Goal: Check status: Check status

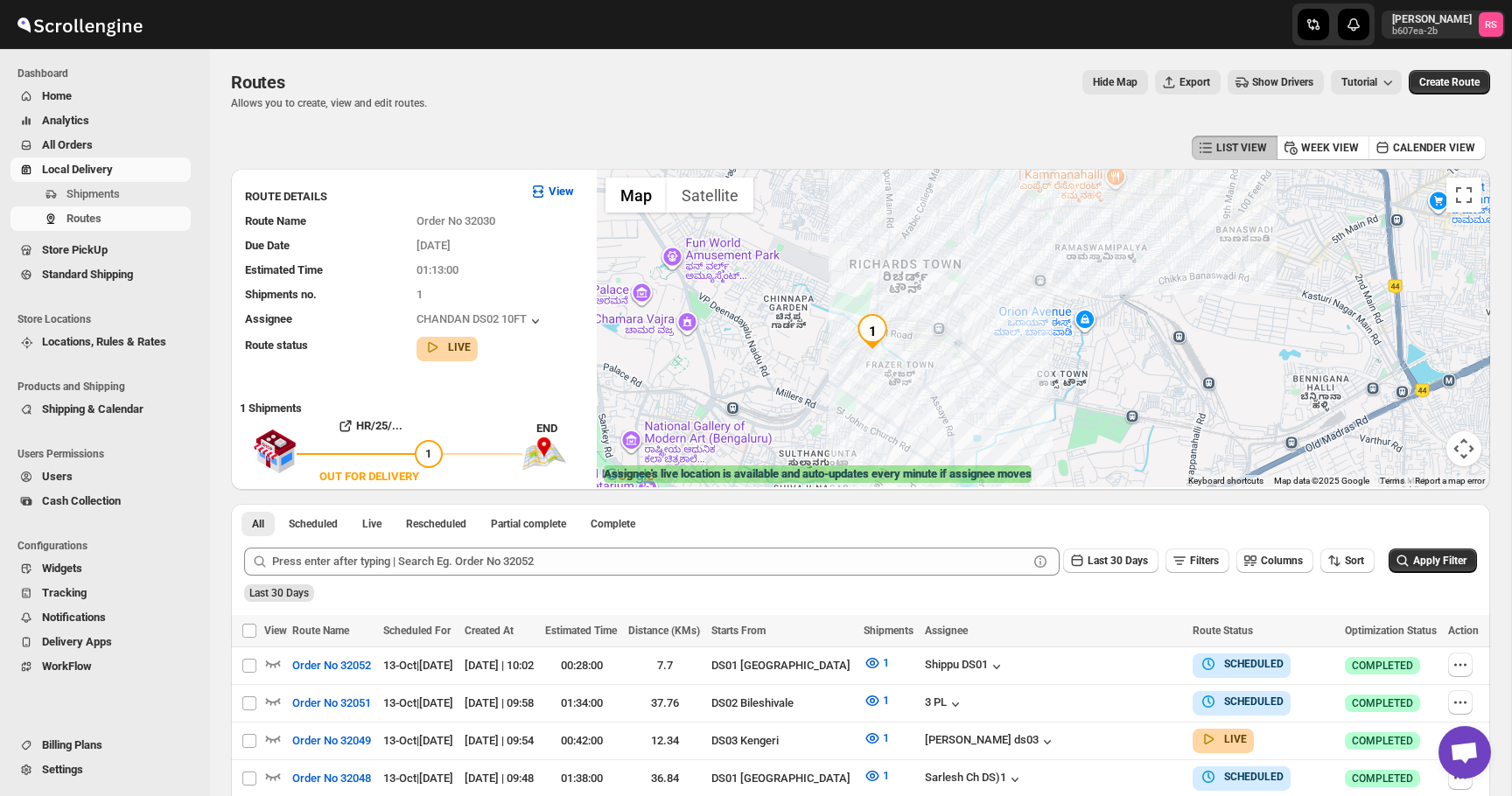
click at [81, 94] on span "Home" at bounding box center [114, 97] width 145 height 18
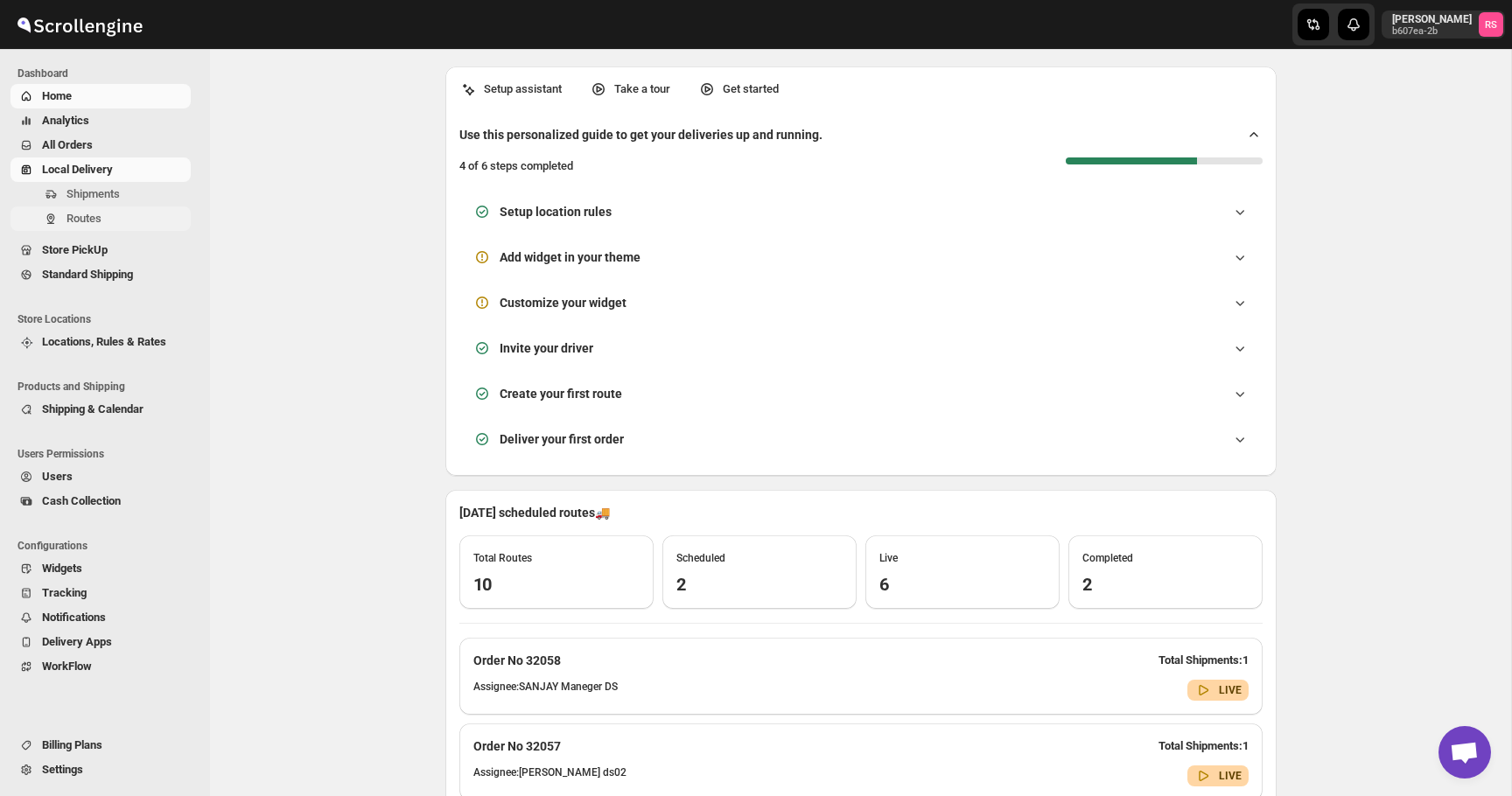
click at [95, 213] on span "Routes" at bounding box center [84, 218] width 35 height 13
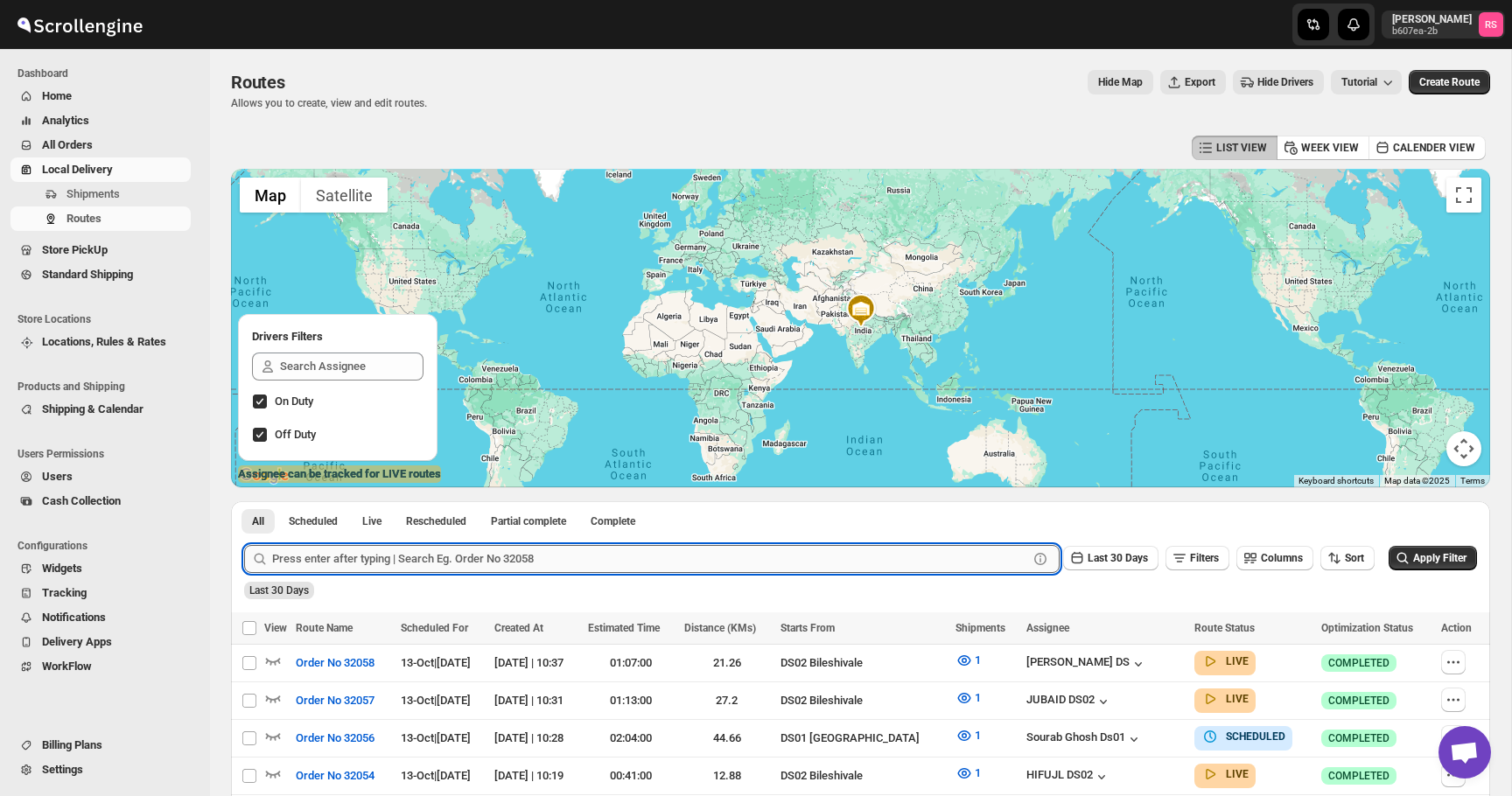
click at [337, 566] on input "text" at bounding box center [650, 559] width 756 height 28
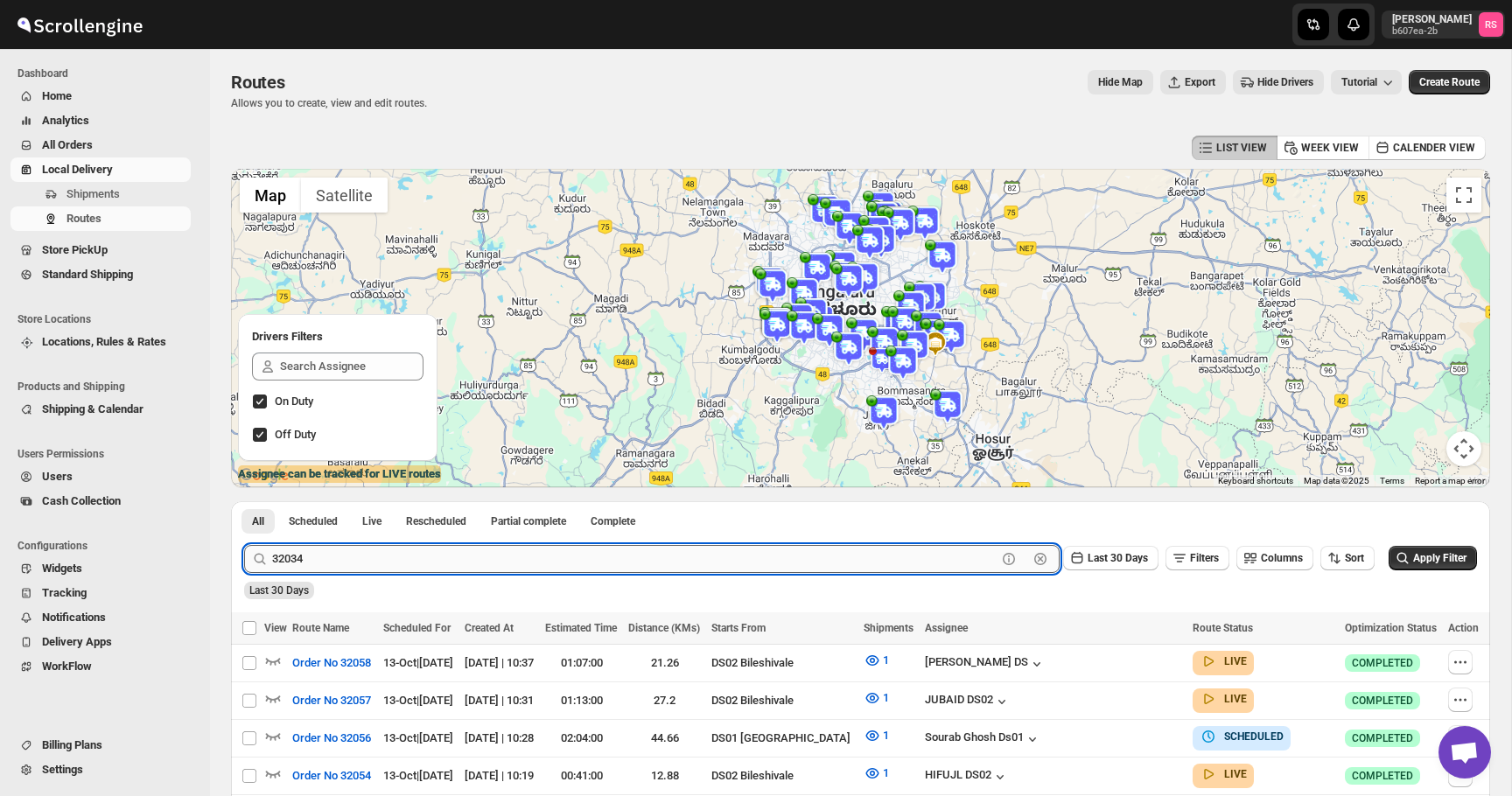
click at [244, 501] on button "Submit" at bounding box center [269, 510] width 50 height 18
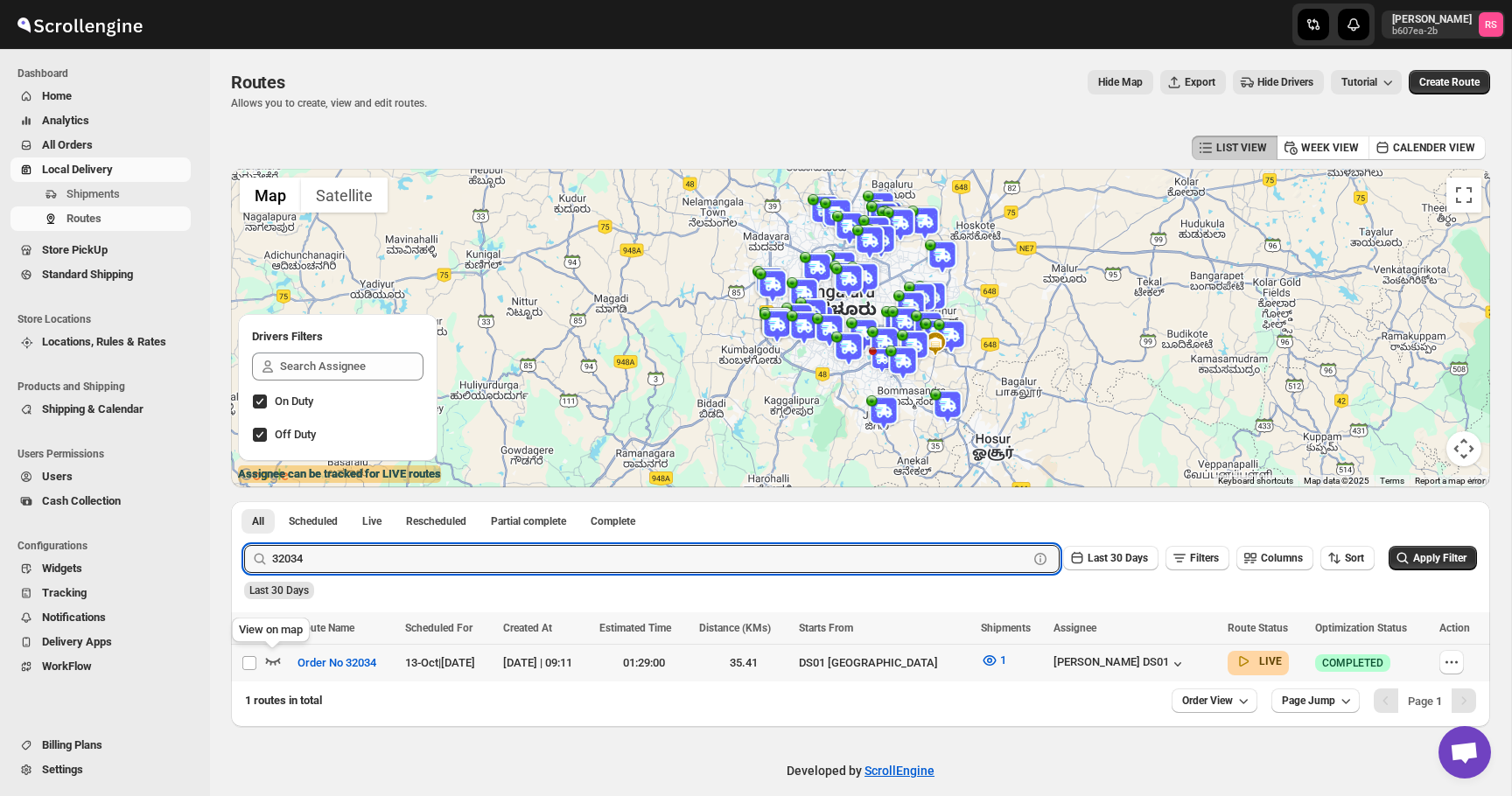
click at [272, 662] on icon "button" at bounding box center [273, 661] width 15 height 7
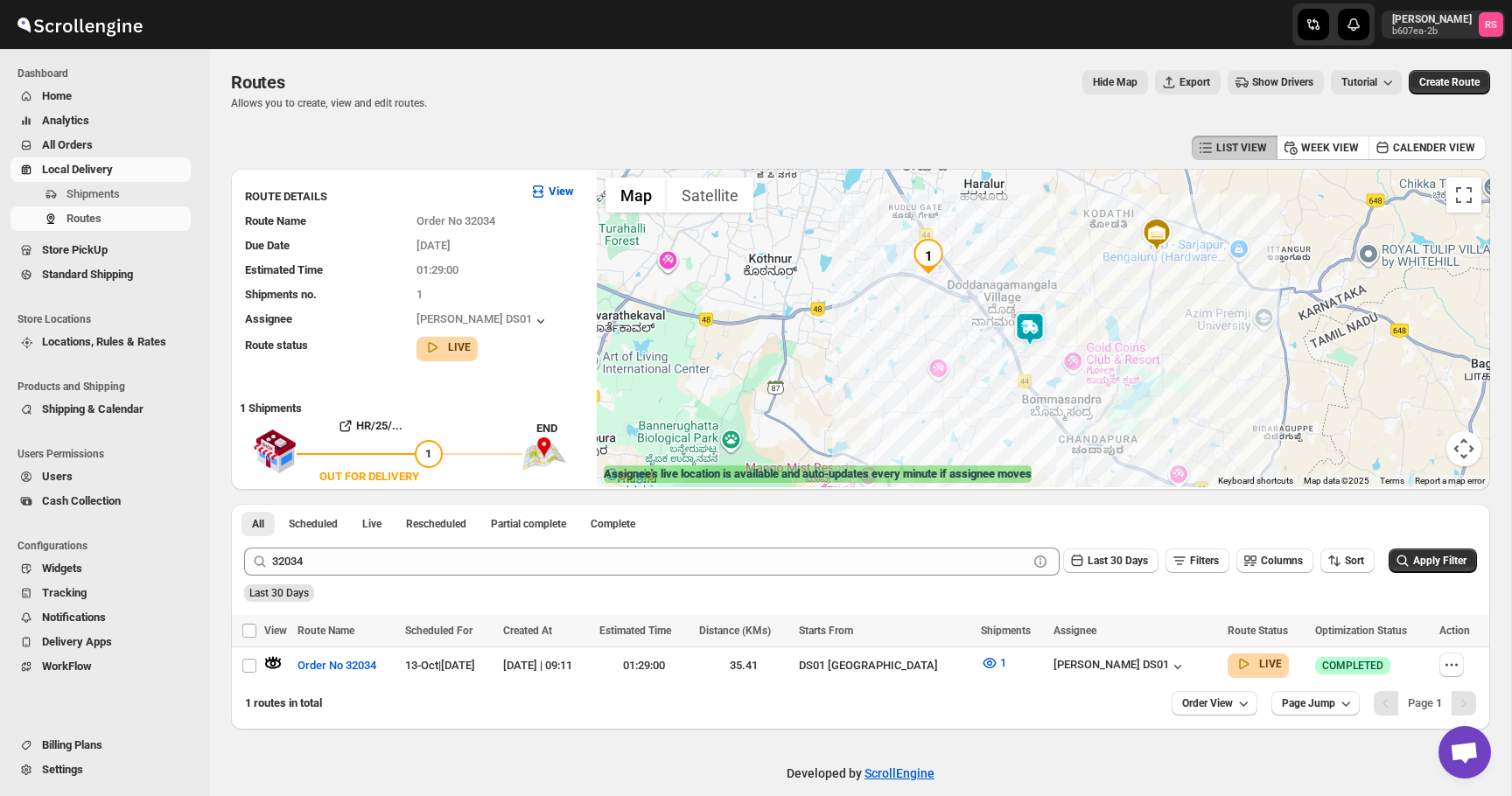
click at [1025, 330] on img at bounding box center [1029, 328] width 35 height 35
click at [1090, 259] on button "Close" at bounding box center [1098, 256] width 42 height 42
click at [1137, 658] on div "[PERSON_NAME] DS01" at bounding box center [1121, 667] width 133 height 18
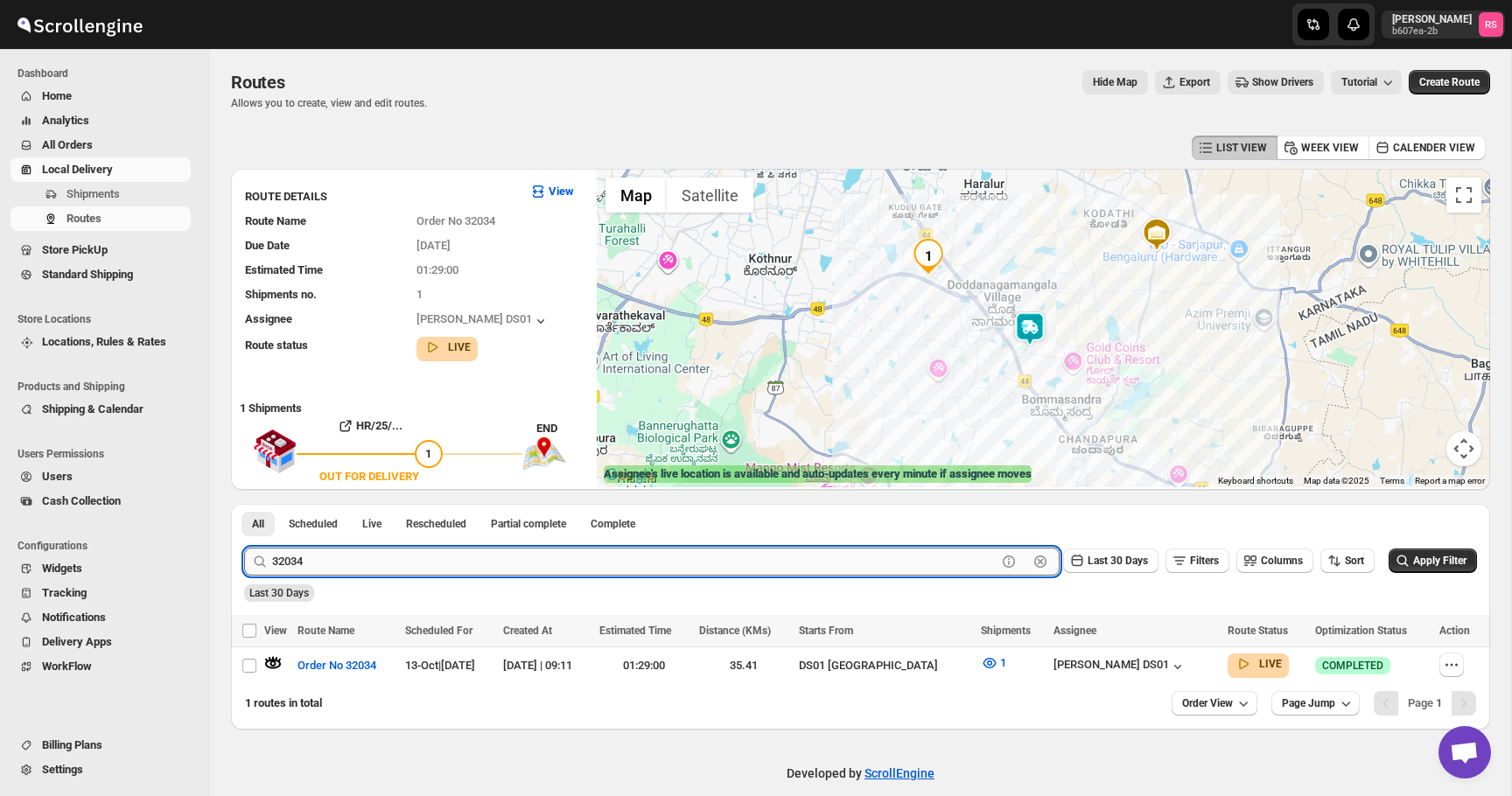
click at [565, 548] on input "32034" at bounding box center [634, 561] width 725 height 28
click at [244, 503] on button "Submit" at bounding box center [269, 512] width 50 height 18
click at [316, 739] on div "Developed by ScrollEngine" at bounding box center [860, 773] width 1301 height 88
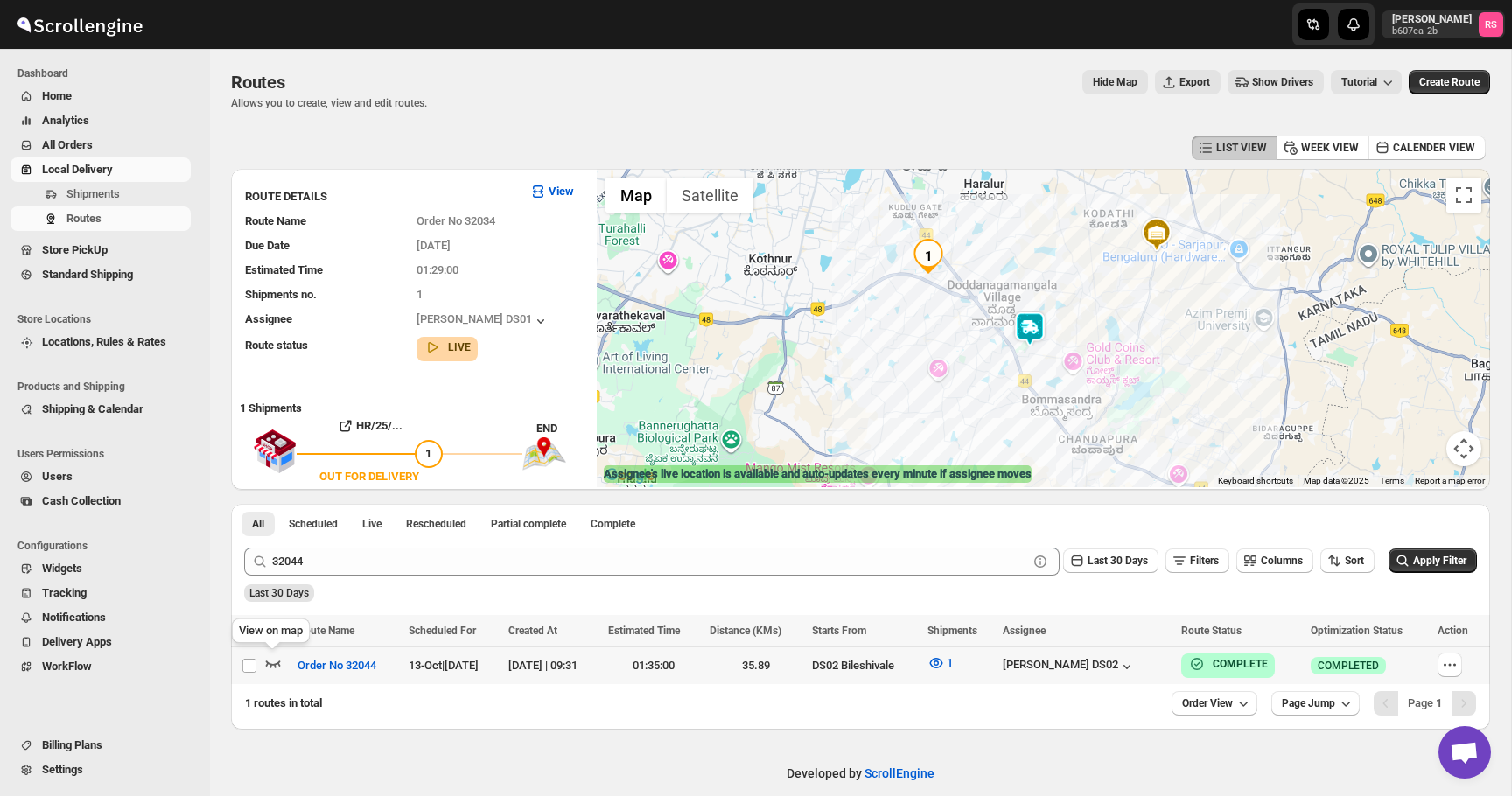
click at [274, 664] on icon "button" at bounding box center [273, 664] width 15 height 7
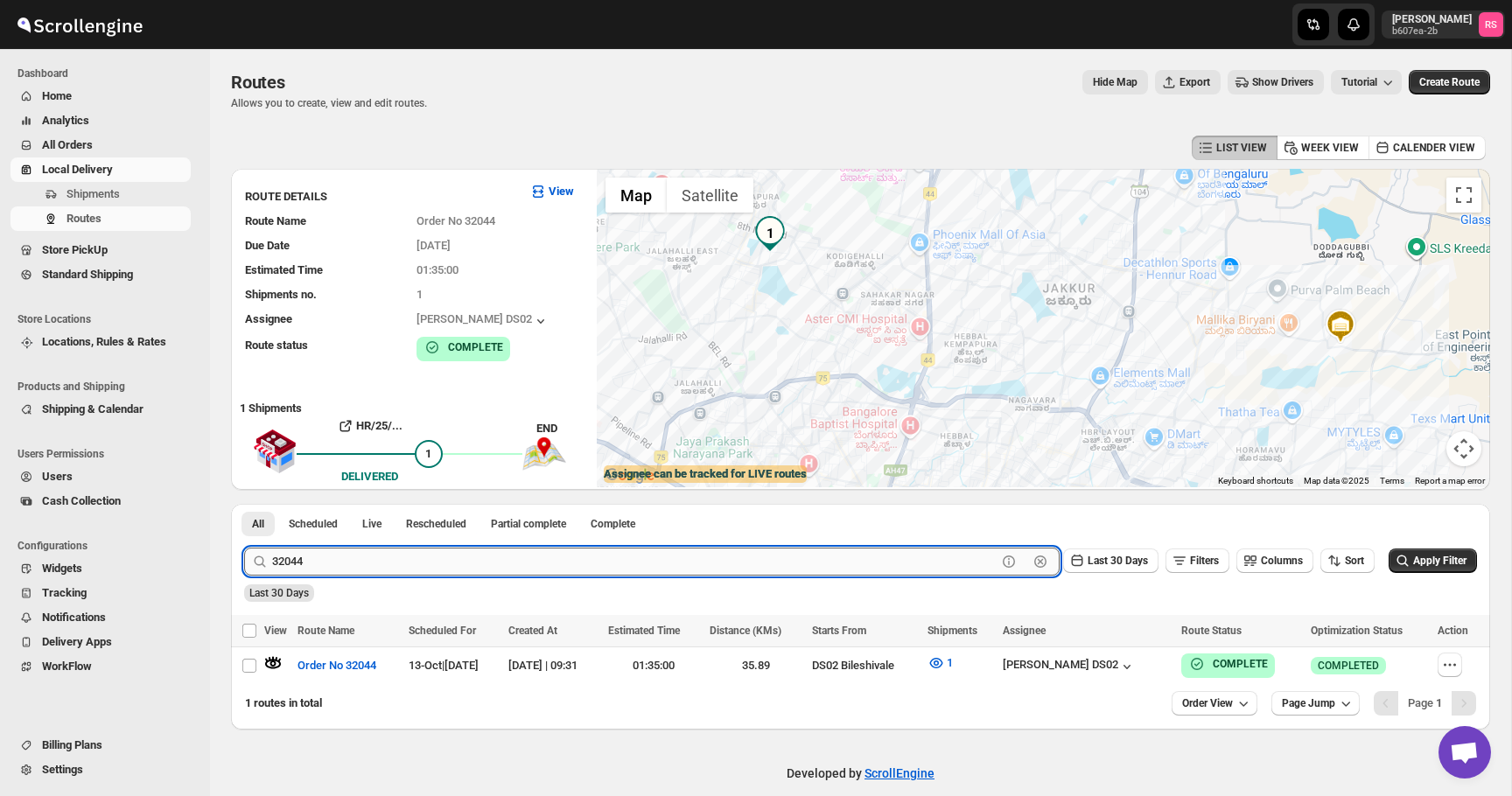
click at [422, 562] on input "32044" at bounding box center [634, 561] width 725 height 28
click at [244, 503] on button "Submit" at bounding box center [269, 512] width 50 height 18
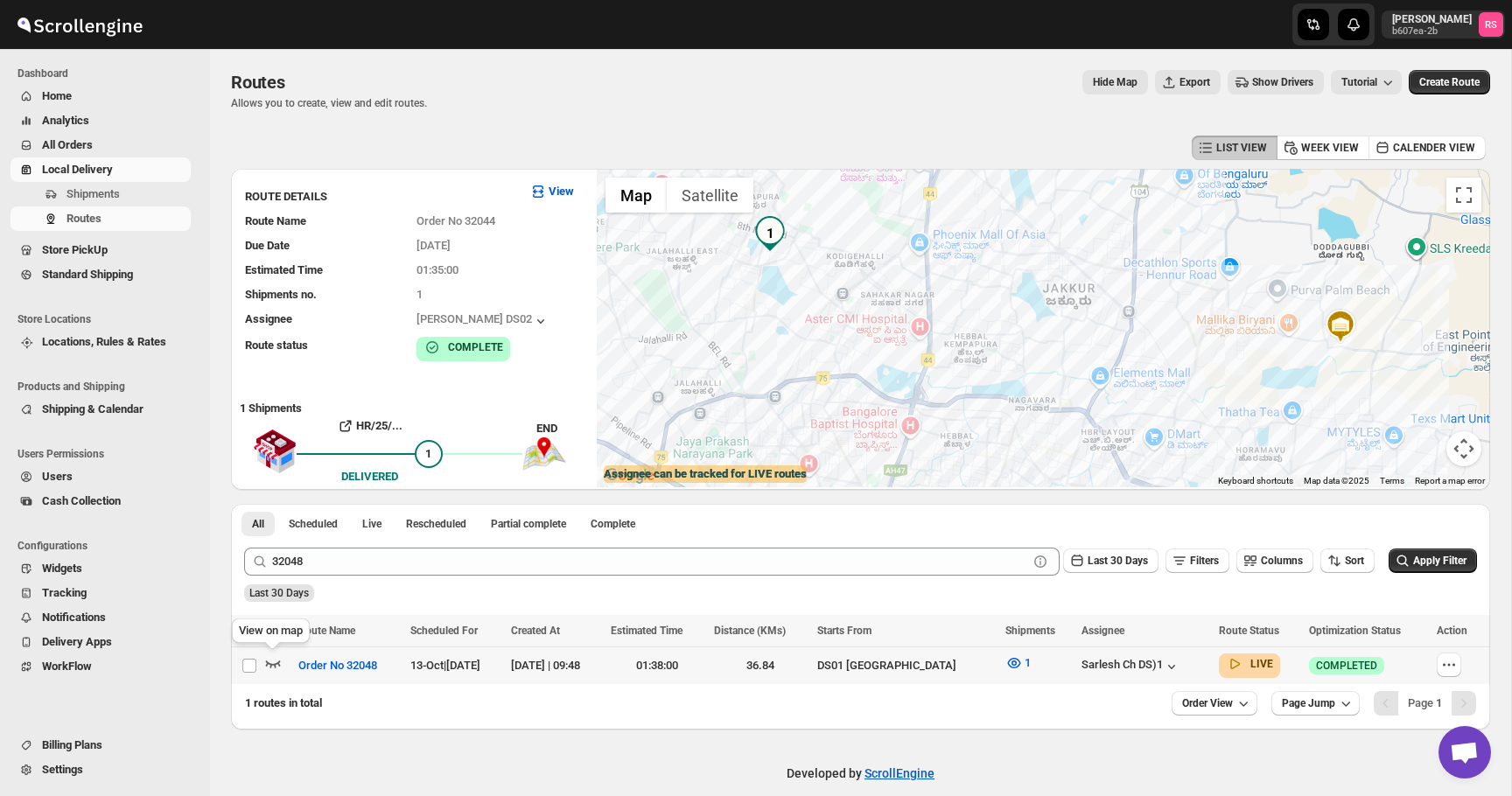
click at [274, 660] on icon "button" at bounding box center [274, 664] width 18 height 18
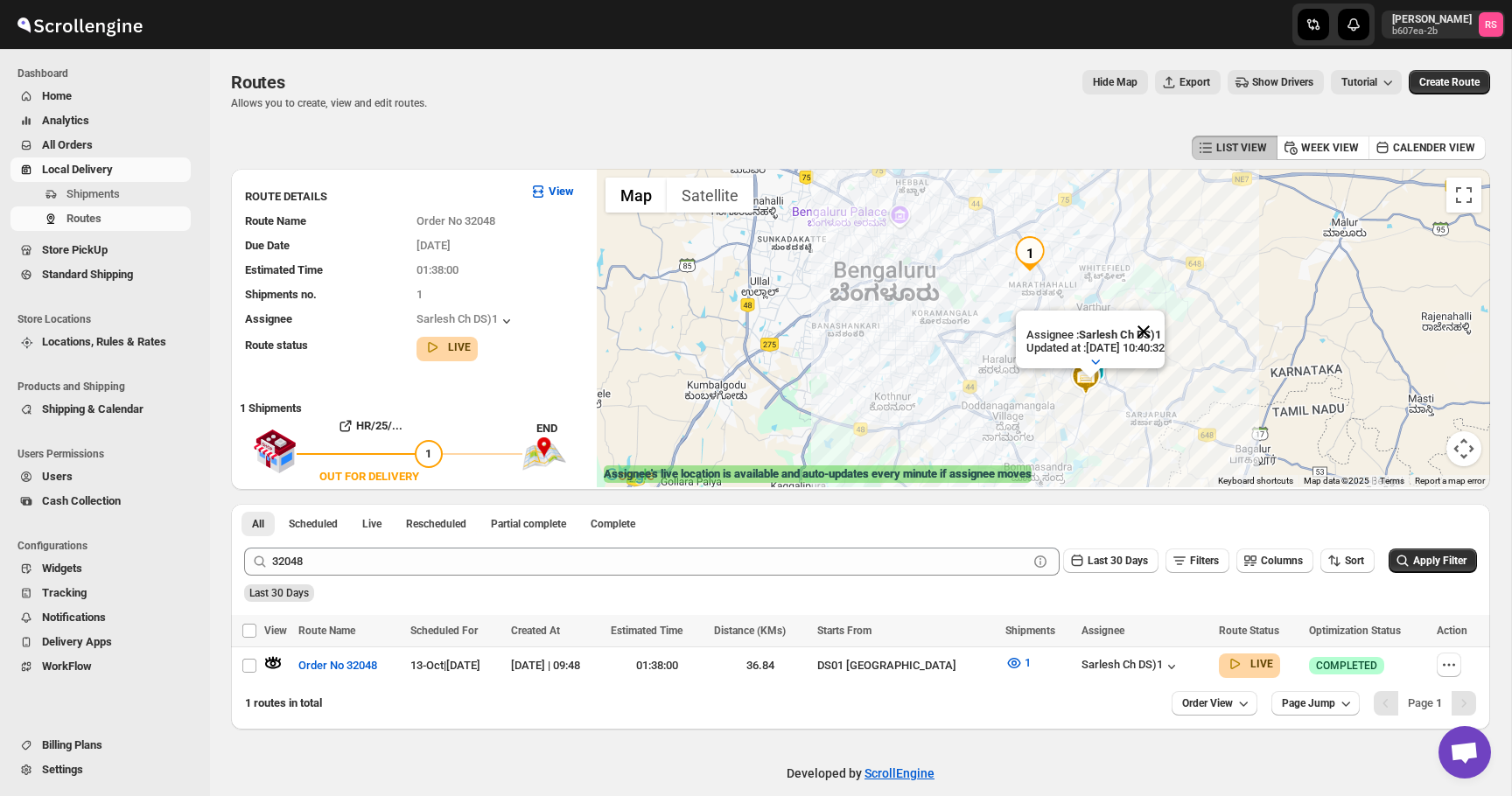
click at [1161, 332] on button "Close" at bounding box center [1144, 331] width 42 height 42
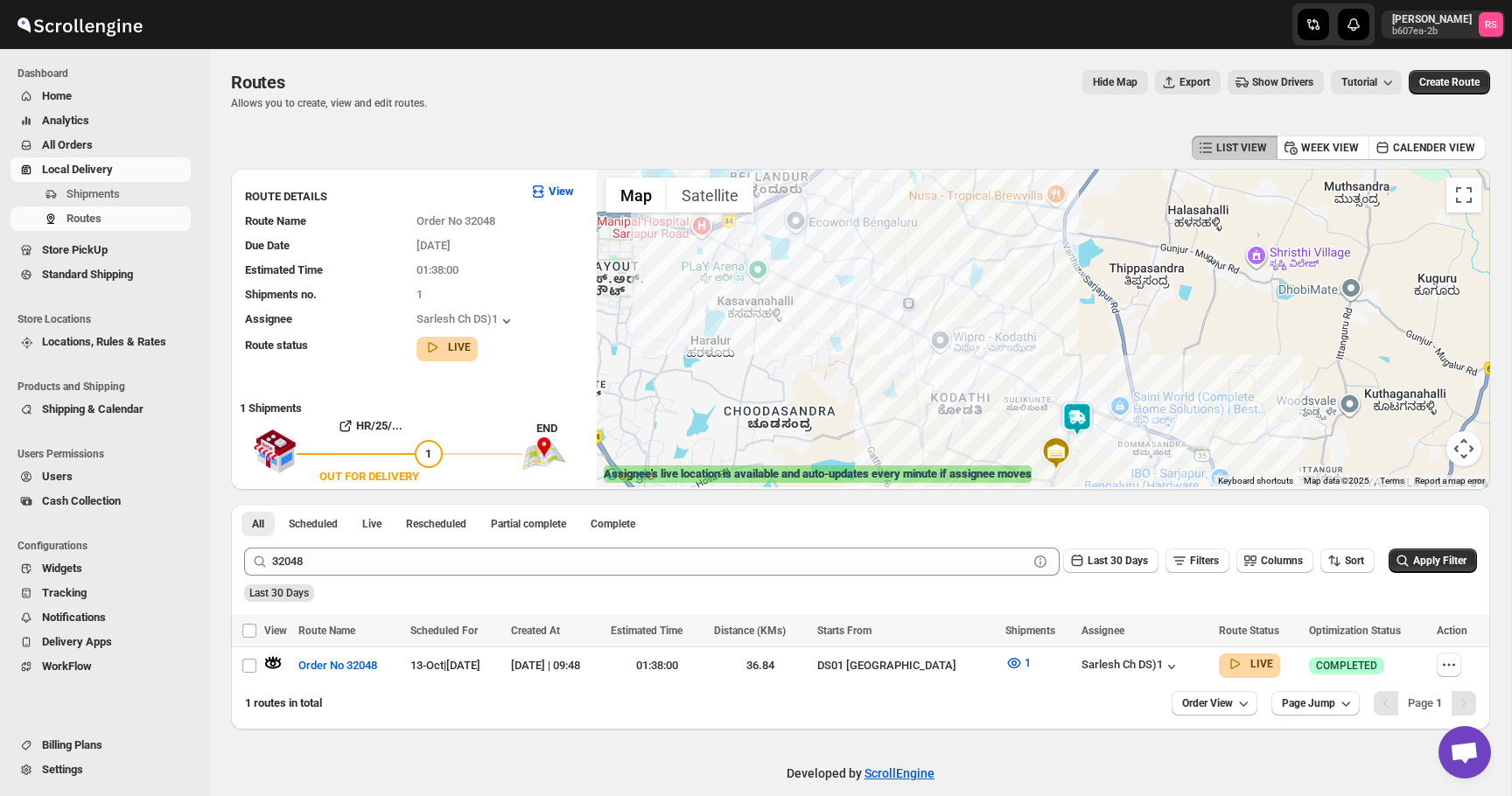
click at [1063, 443] on img at bounding box center [1056, 453] width 35 height 35
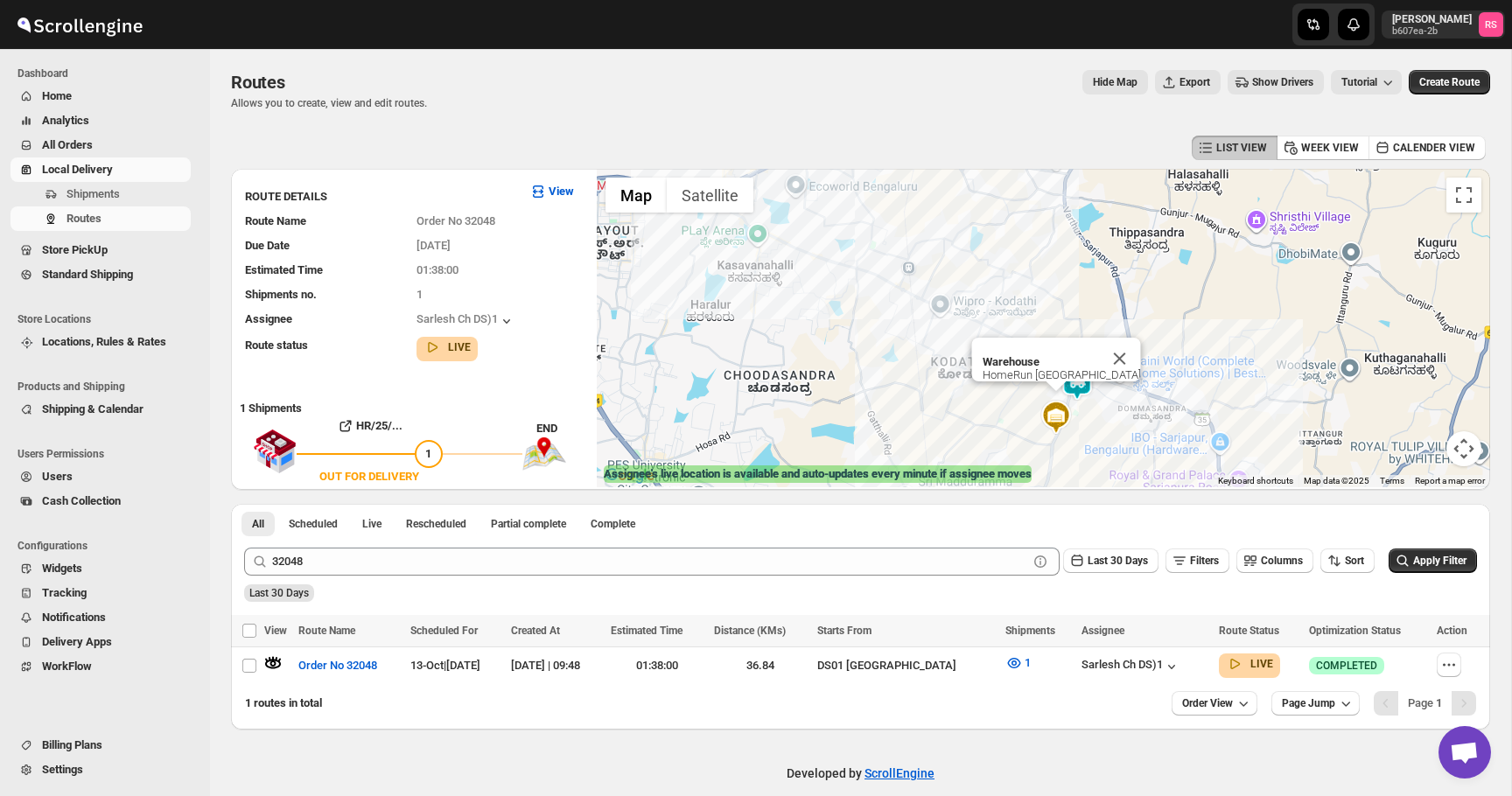
click at [1091, 397] on img at bounding box center [1077, 382] width 35 height 35
click at [1079, 387] on img at bounding box center [1077, 382] width 35 height 35
click at [1141, 351] on button "Close" at bounding box center [1119, 358] width 42 height 42
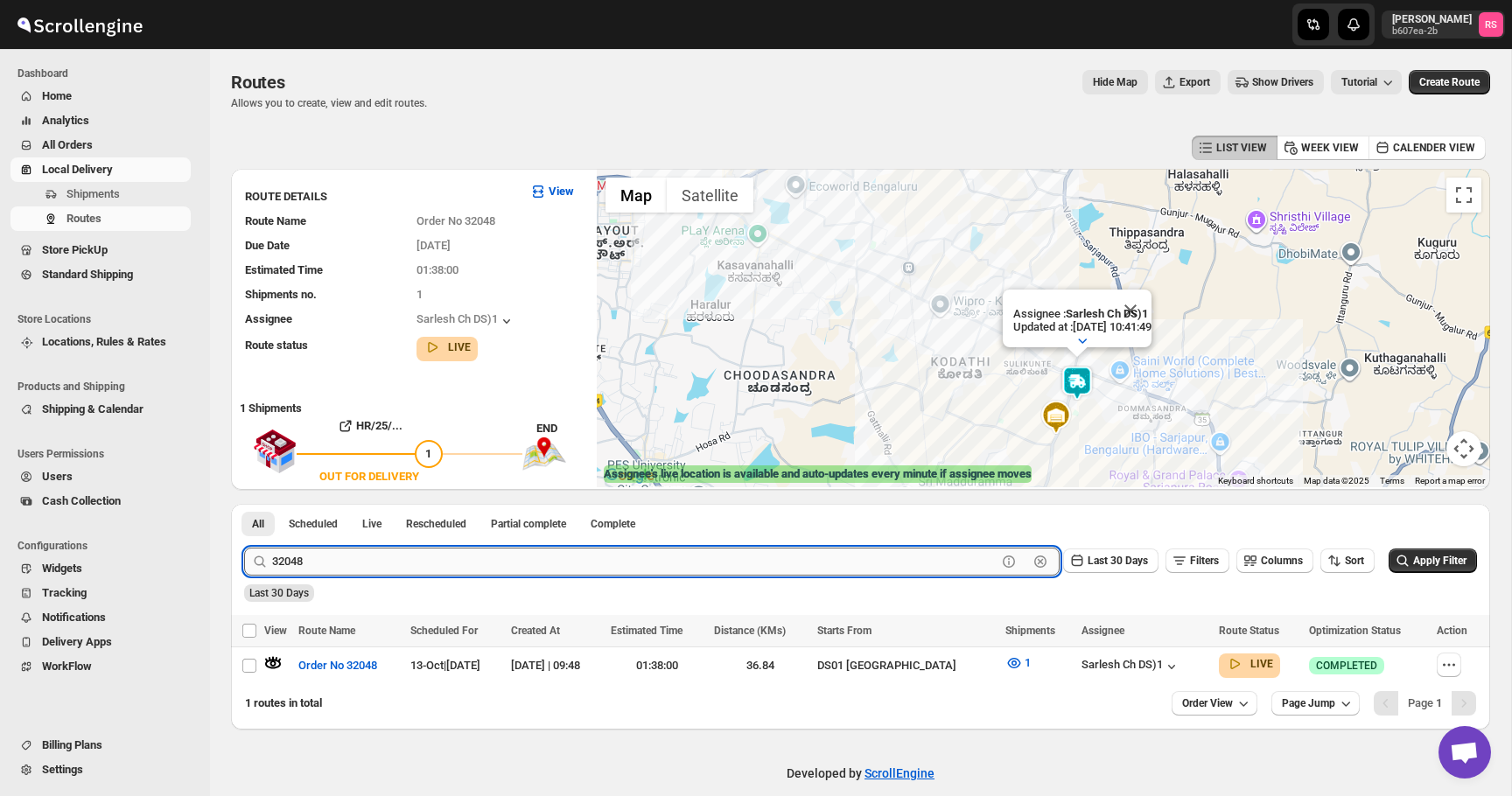
click at [336, 563] on input "32048" at bounding box center [634, 561] width 725 height 28
type input "32051"
click at [244, 503] on button "Submit" at bounding box center [269, 512] width 50 height 18
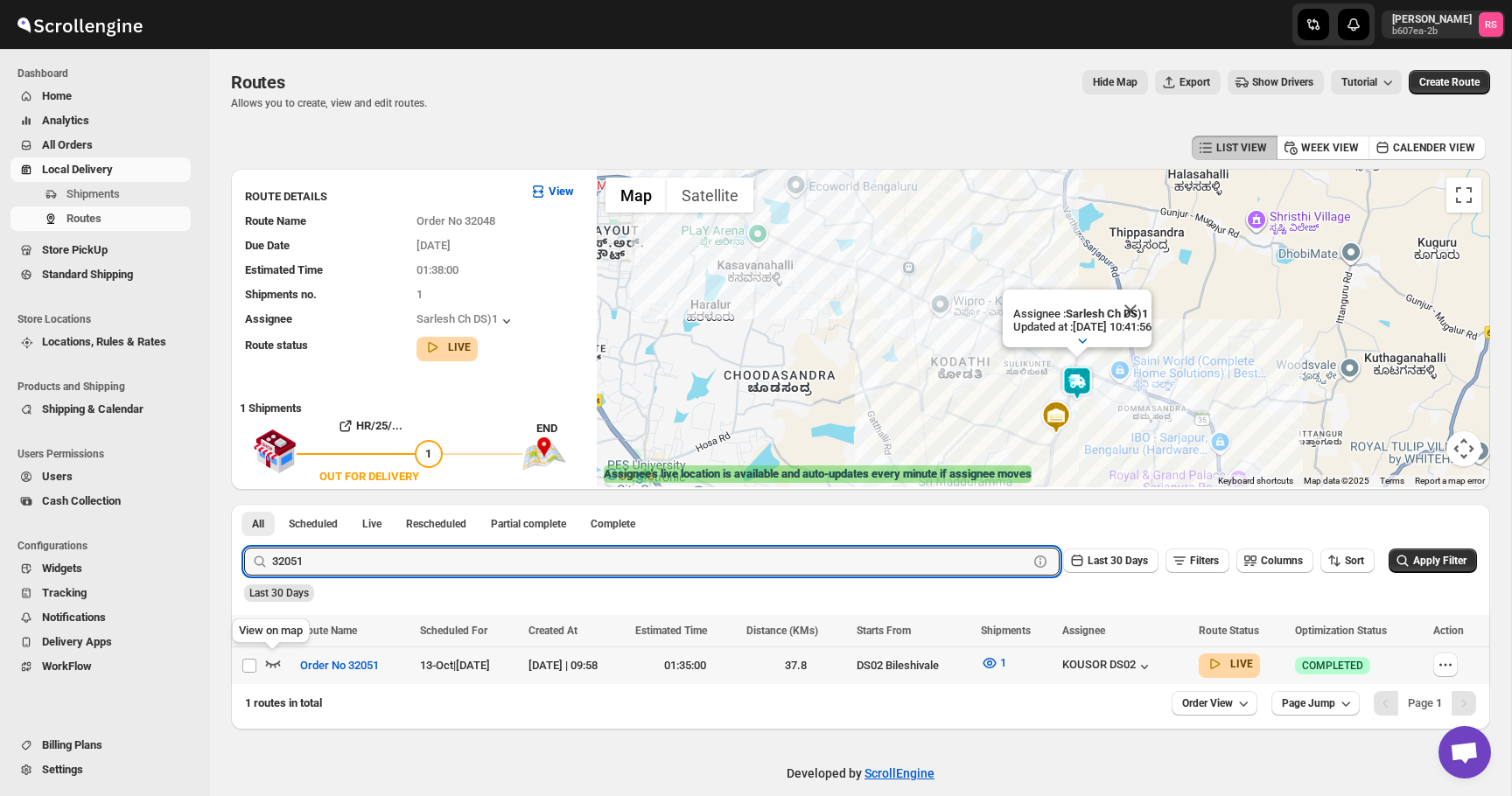
click at [277, 662] on icon "button" at bounding box center [274, 664] width 18 height 18
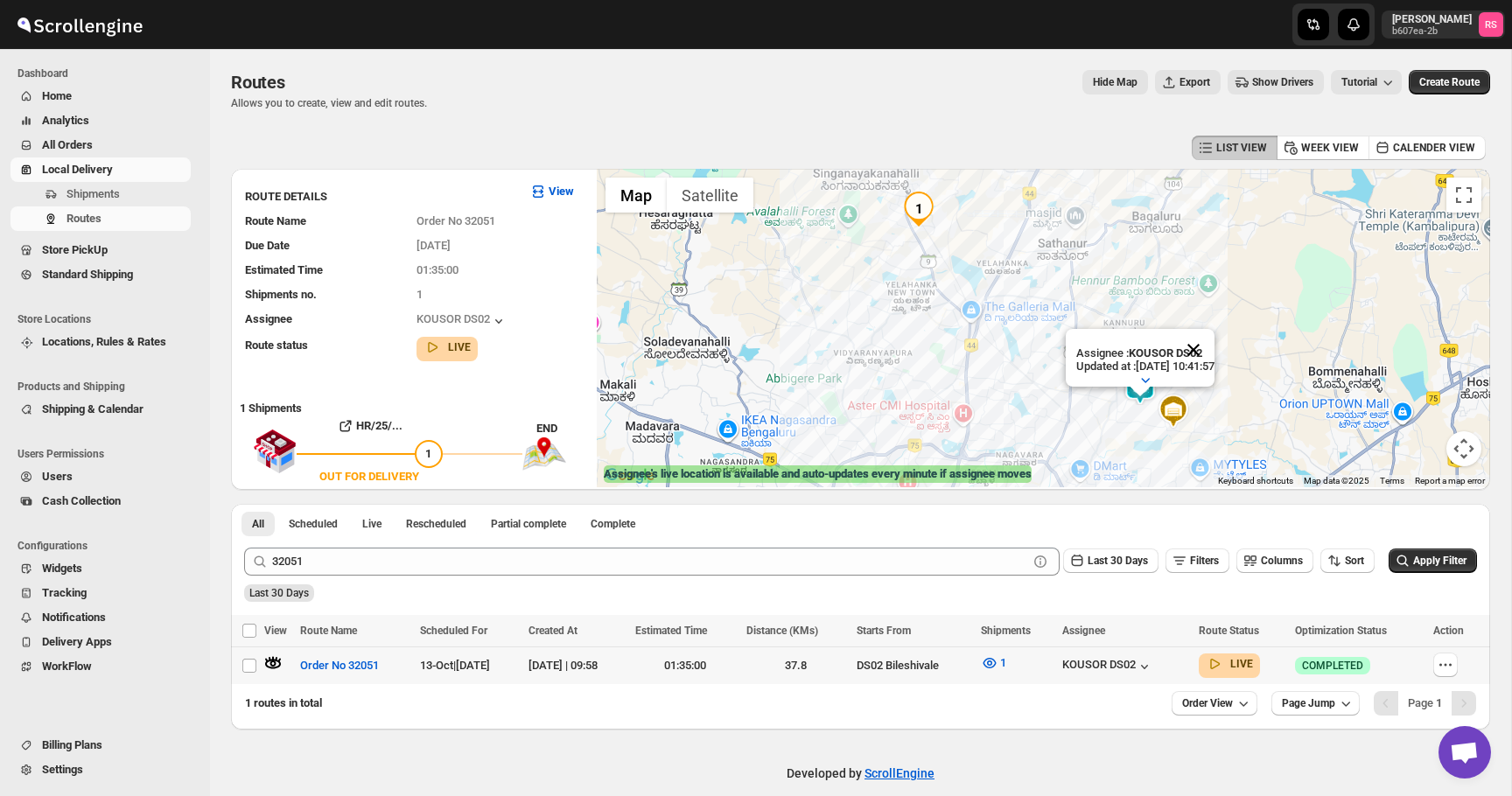
click at [1214, 351] on button "Close" at bounding box center [1193, 350] width 42 height 42
click at [1147, 424] on div at bounding box center [1044, 328] width 894 height 318
click at [1151, 656] on div "KOUSOR DS02" at bounding box center [1125, 665] width 126 height 19
click at [1149, 670] on div "KOUSOR DS02" at bounding box center [1107, 667] width 91 height 18
click at [1449, 669] on icon "button" at bounding box center [1446, 665] width 18 height 18
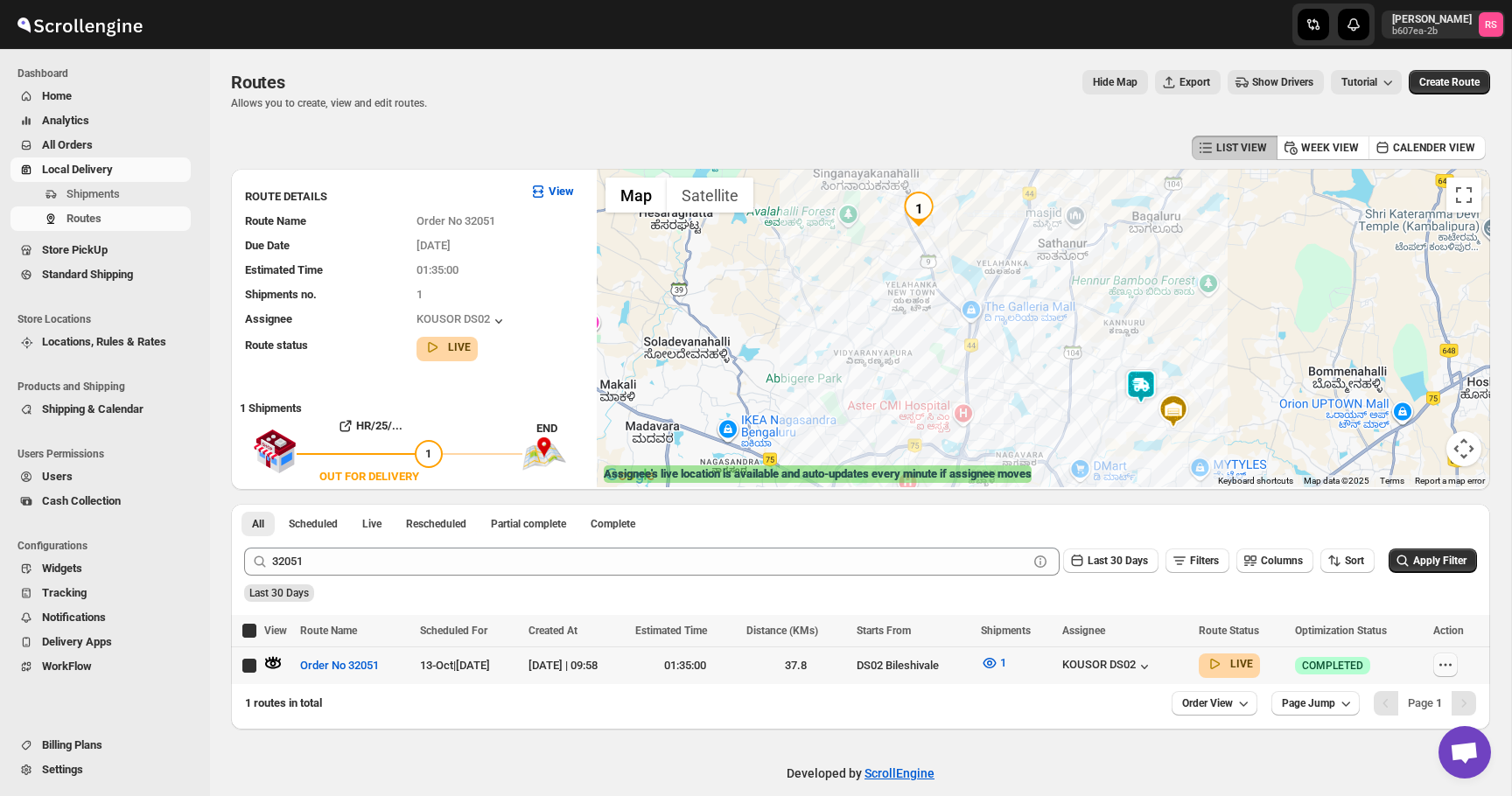
checkbox input "true"
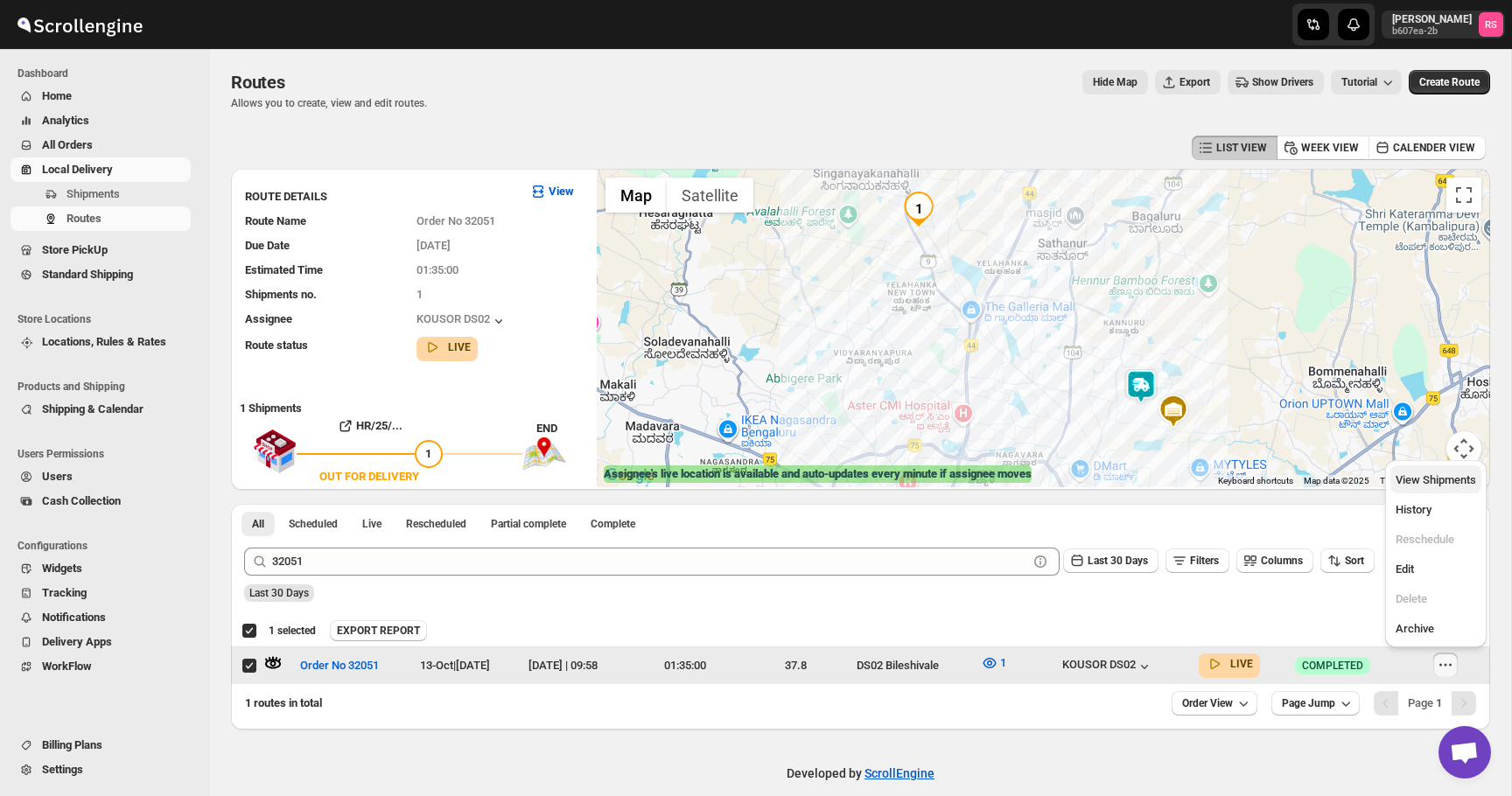
click at [1408, 480] on span "View Shipments" at bounding box center [1435, 480] width 81 height 13
checkbox input "false"
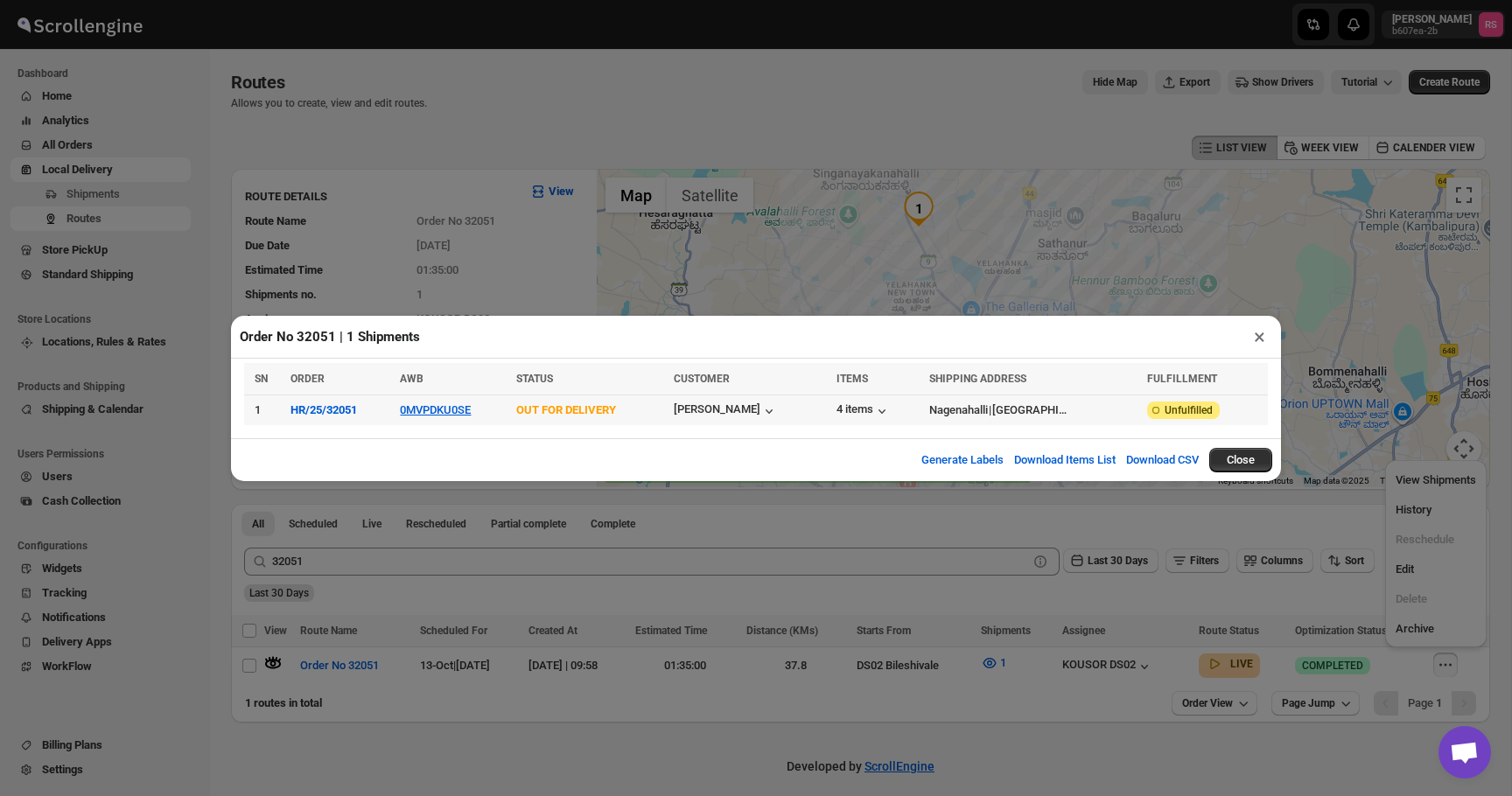
click at [467, 418] on td "0MVPDKU0SE" at bounding box center [453, 410] width 116 height 31
click at [467, 416] on td "0MVPDKU0SE" at bounding box center [453, 410] width 116 height 31
click at [467, 412] on button "0MVPDKU0SE" at bounding box center [435, 409] width 71 height 13
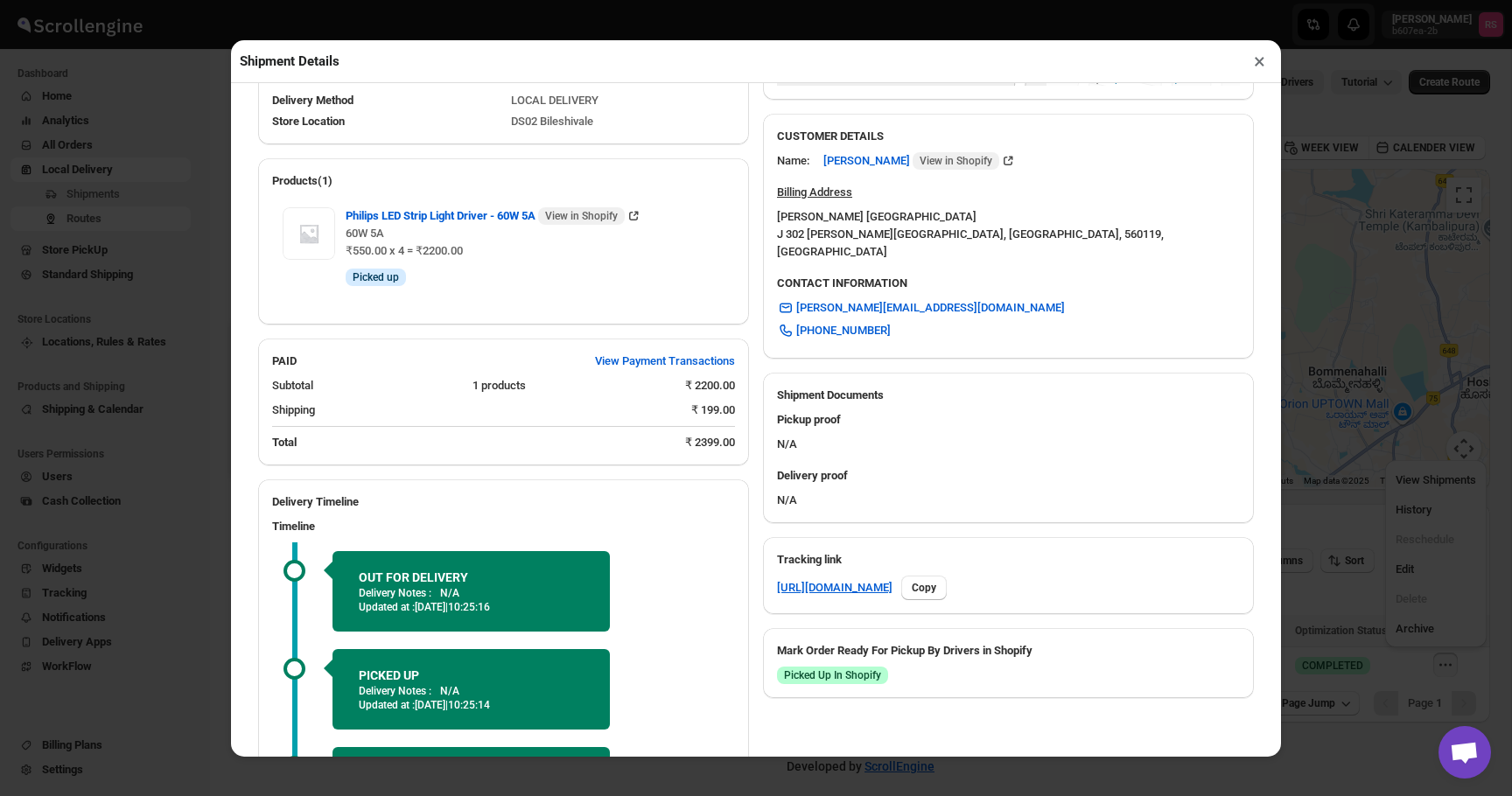
scroll to position [484, 0]
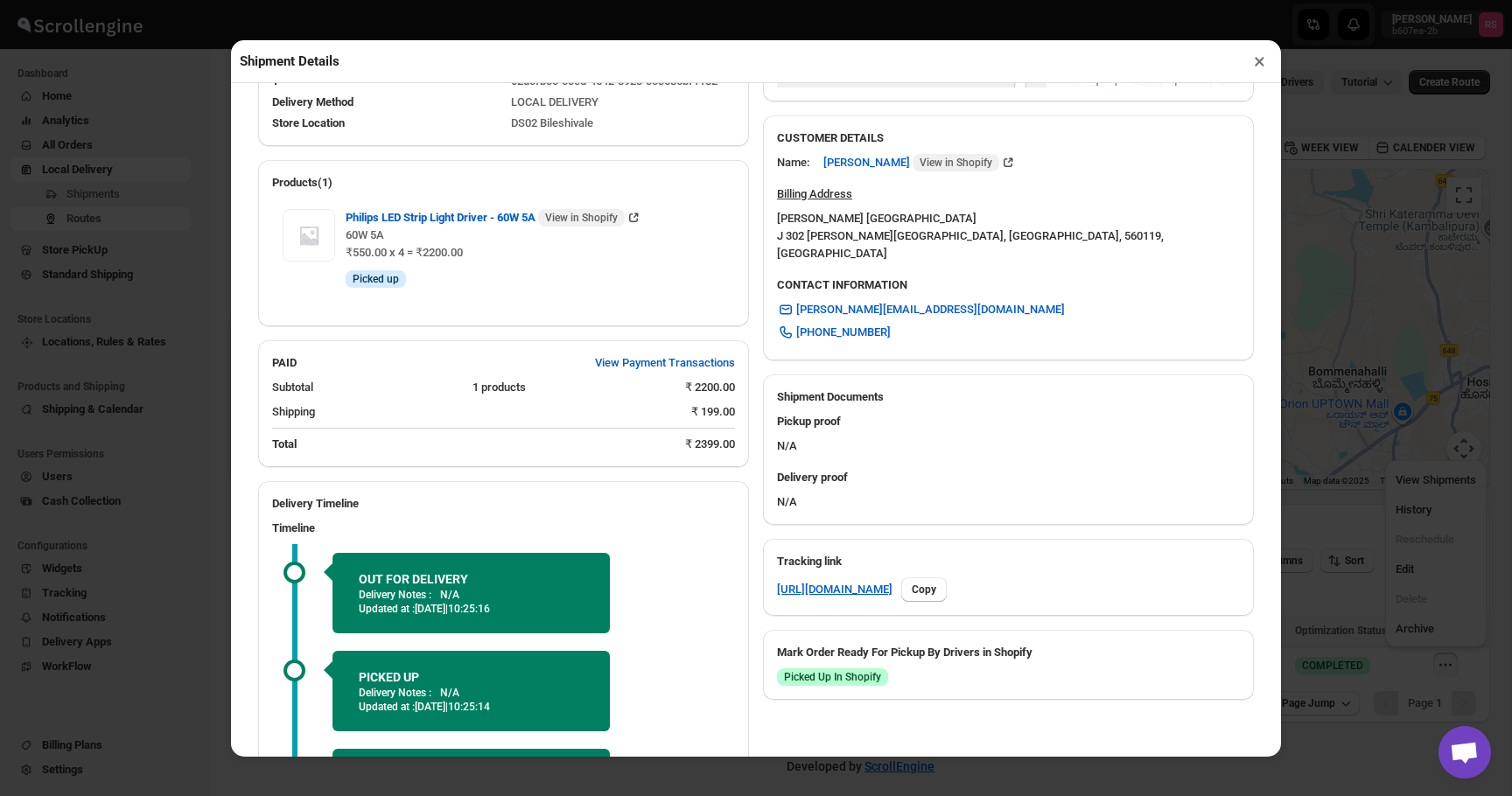
drag, startPoint x: 487, startPoint y: 609, endPoint x: 582, endPoint y: 607, distance: 95.0
click at [582, 607] on p "Updated at : [DATE] | 10:25:16" at bounding box center [471, 609] width 225 height 14
click at [1266, 64] on button "×" at bounding box center [1259, 61] width 25 height 25
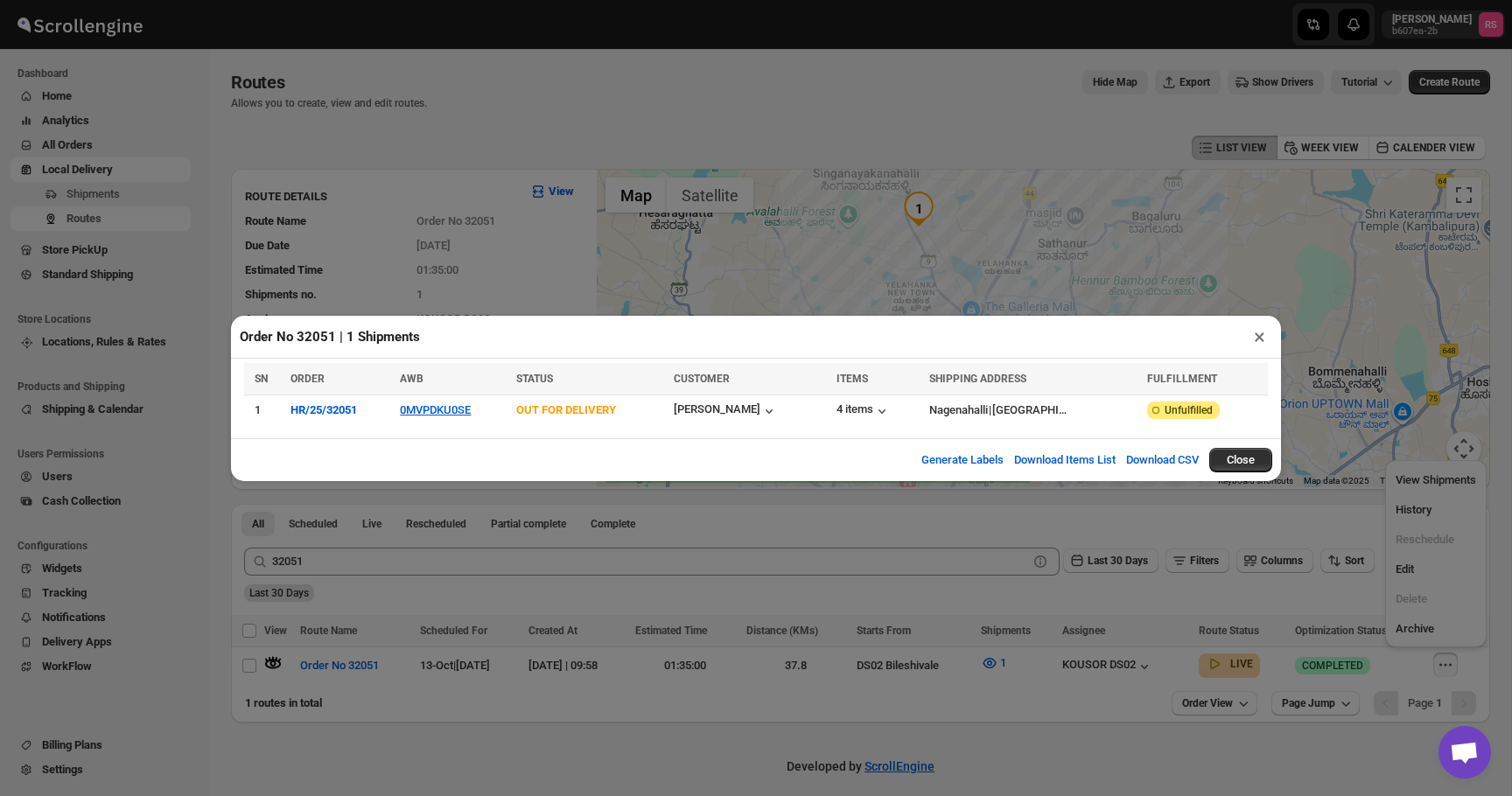
click at [1257, 332] on button "×" at bounding box center [1259, 336] width 25 height 25
